Goal: Task Accomplishment & Management: Use online tool/utility

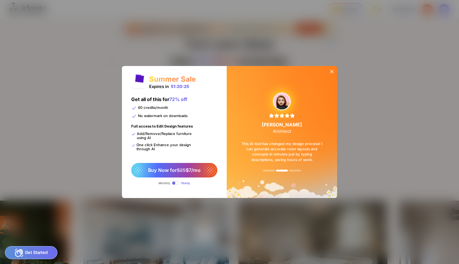
click at [333, 69] on icon at bounding box center [332, 72] width 6 height 6
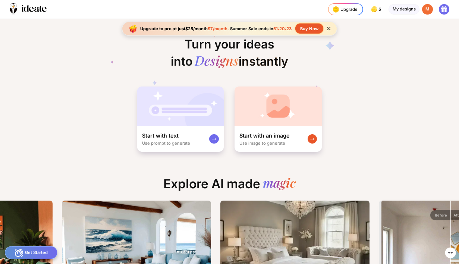
click at [443, 9] on icon at bounding box center [444, 7] width 6 height 3
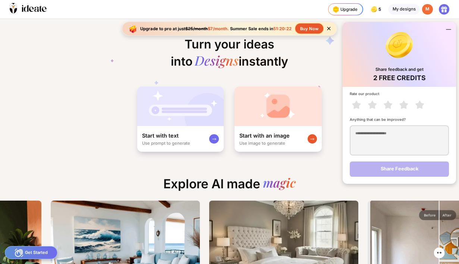
click at [429, 10] on div "M" at bounding box center [427, 9] width 11 height 11
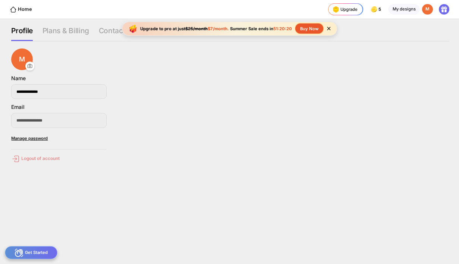
click at [31, 157] on div "Logout of account" at bounding box center [58, 158] width 95 height 9
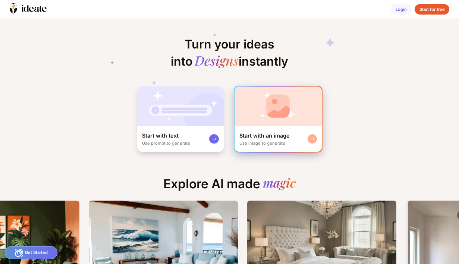
click at [274, 117] on img at bounding box center [277, 105] width 87 height 39
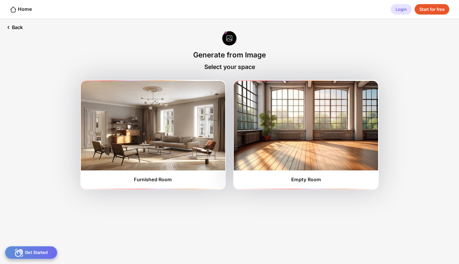
click at [403, 9] on div "Login" at bounding box center [401, 9] width 21 height 11
